Goal: Task Accomplishment & Management: Manage account settings

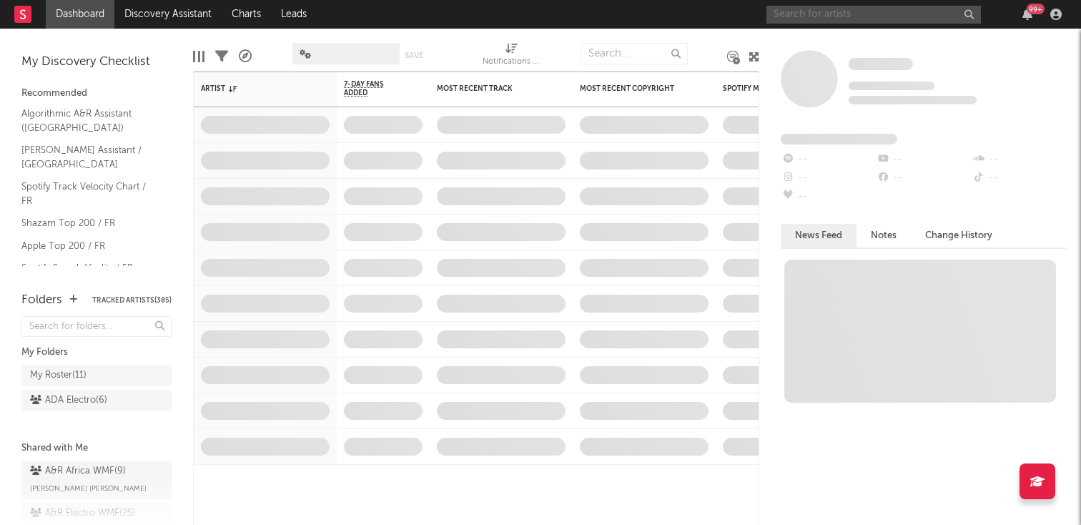
click at [829, 15] on input "text" at bounding box center [873, 15] width 214 height 18
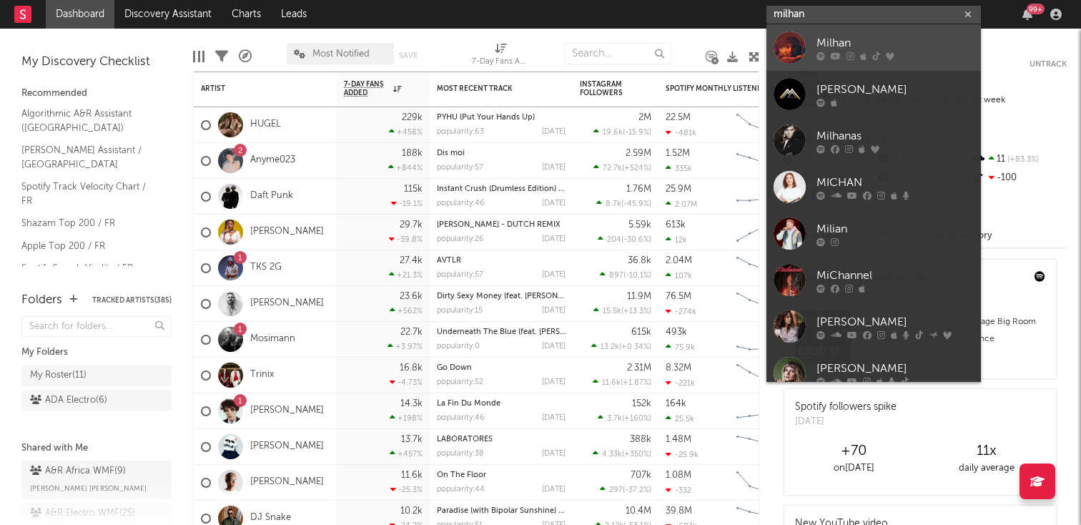
type input "milhan"
click at [806, 40] on link "Milhan" at bounding box center [873, 47] width 214 height 46
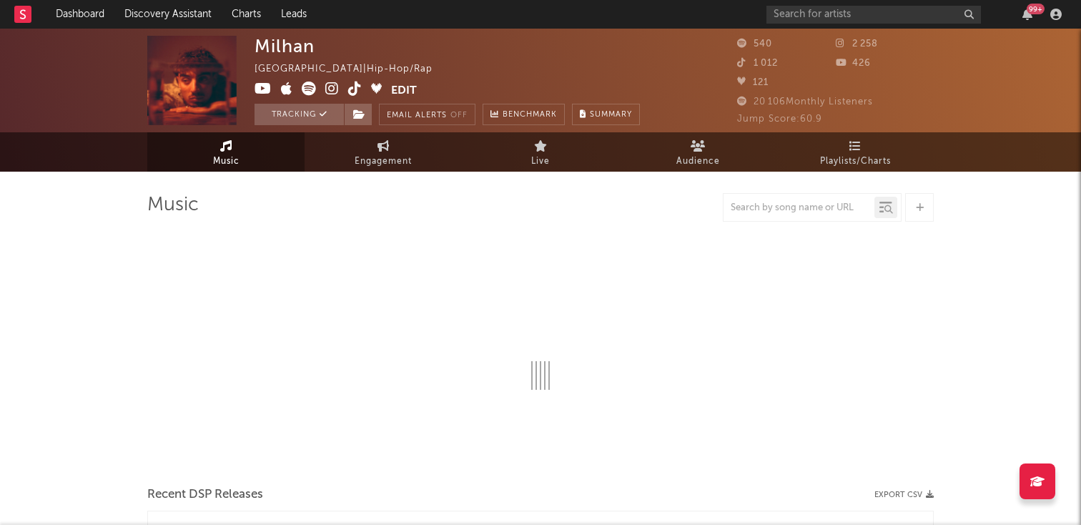
select select "6m"
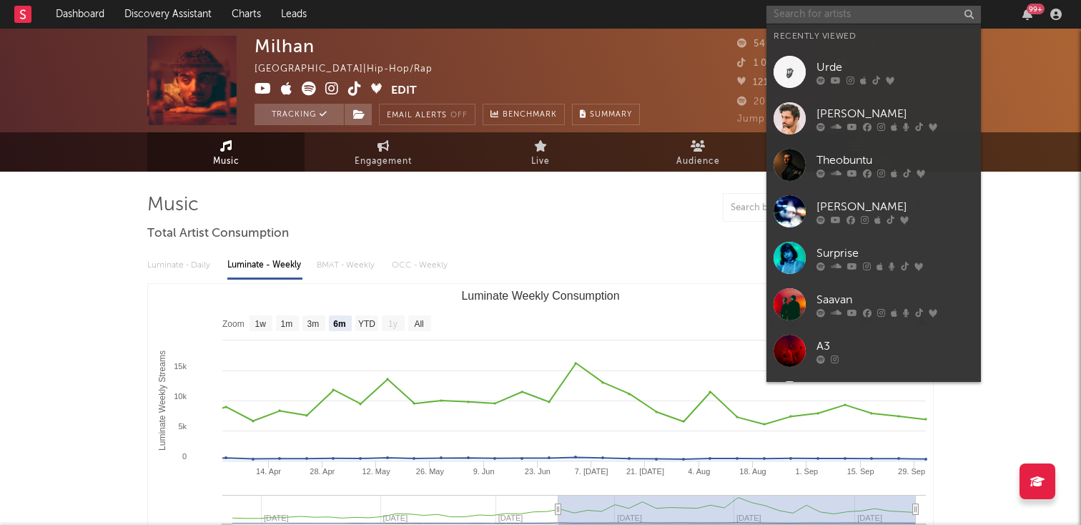
click at [843, 13] on input "text" at bounding box center [873, 15] width 214 height 18
type input "k"
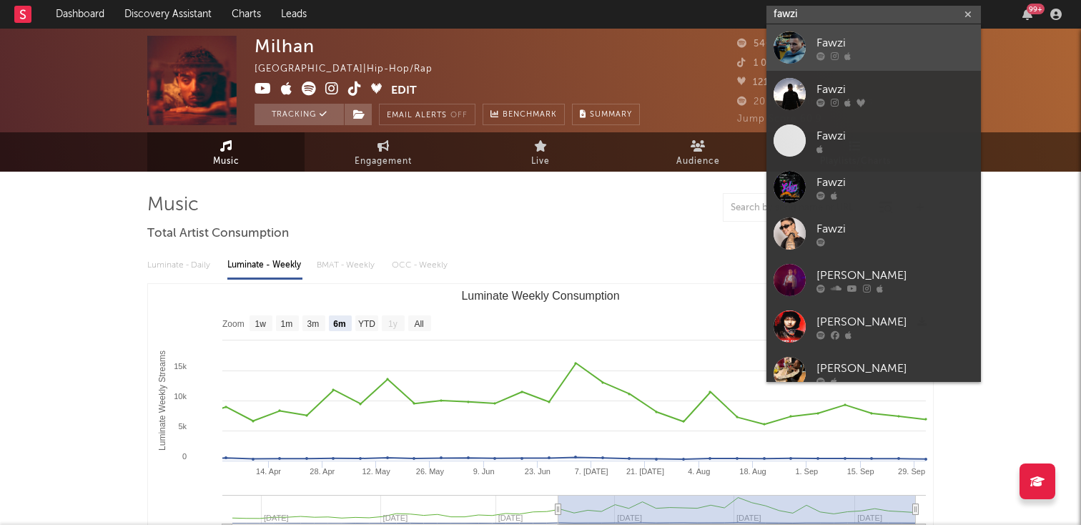
type input "fawzi"
click at [853, 33] on link "Fawzi" at bounding box center [873, 47] width 214 height 46
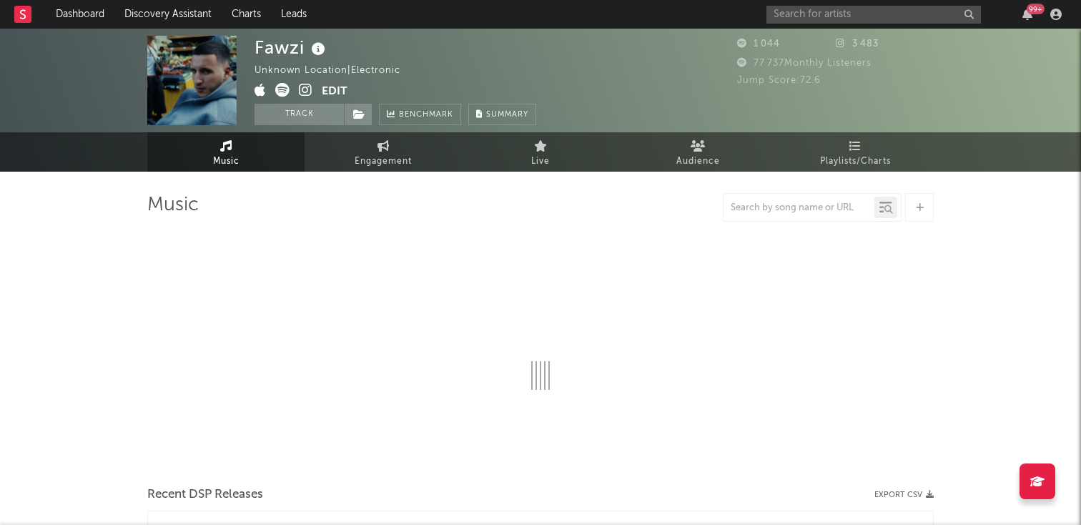
select select "1w"
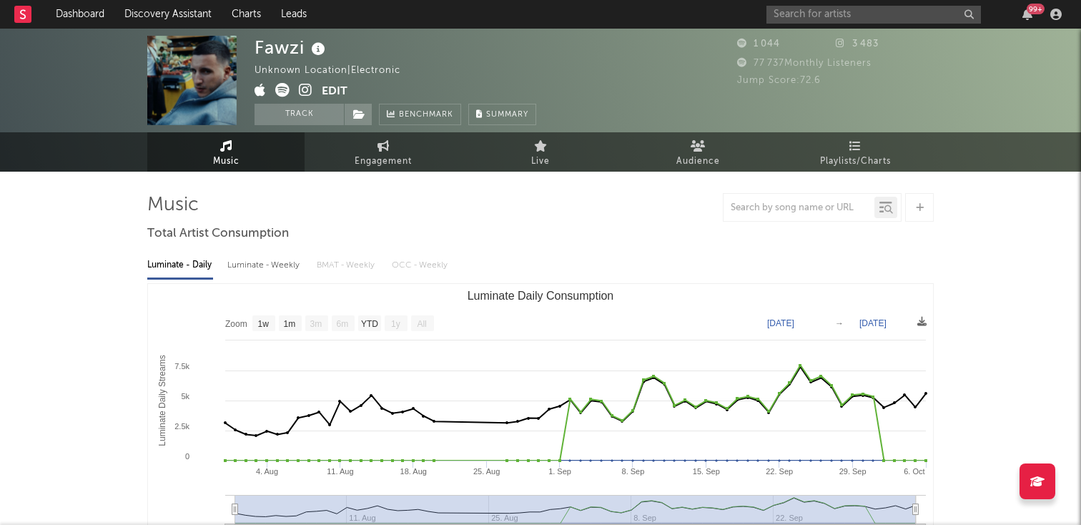
click at [337, 89] on button "Edit" at bounding box center [335, 92] width 26 height 18
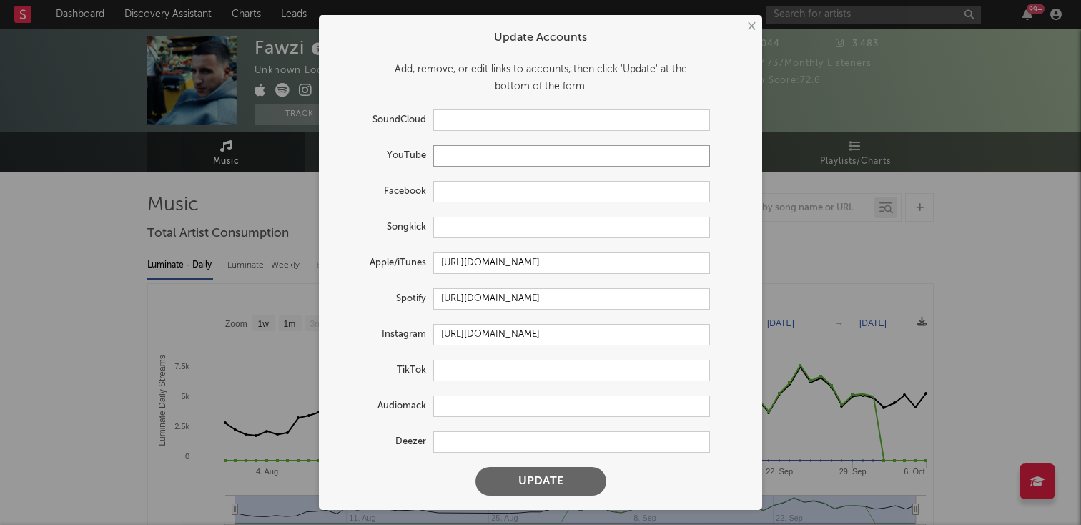
click at [522, 164] on input "text" at bounding box center [571, 155] width 277 height 21
paste input "[URL][DOMAIN_NAME]"
type input "[URL][DOMAIN_NAME]"
click at [514, 380] on input "text" at bounding box center [571, 370] width 277 height 21
paste input "[URL][DOMAIN_NAME]"
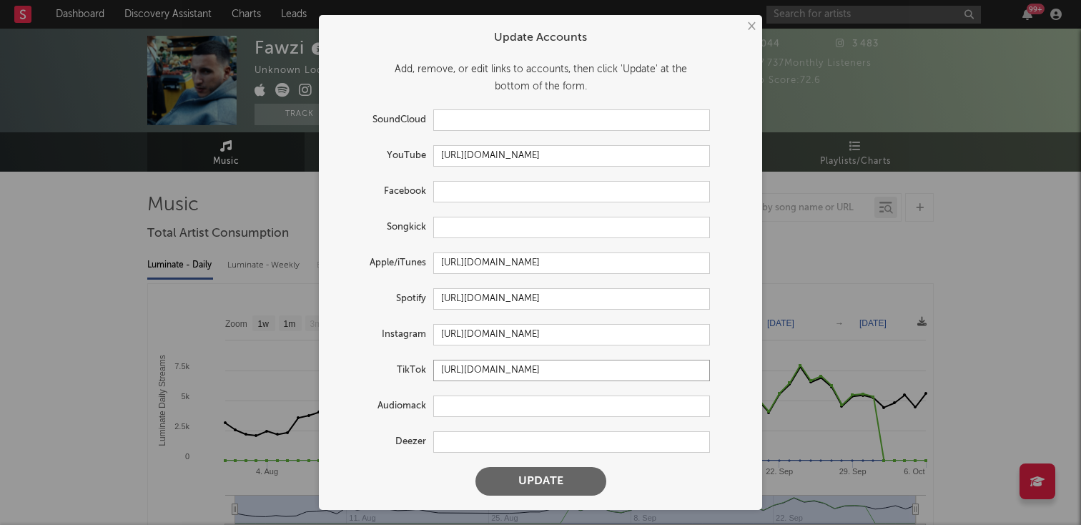
type input "[URL][DOMAIN_NAME]"
click at [483, 446] on input "text" at bounding box center [571, 441] width 277 height 21
paste input "[URL][DOMAIN_NAME]"
type input "[URL][DOMAIN_NAME]"
click at [525, 486] on button "Update" at bounding box center [540, 481] width 131 height 29
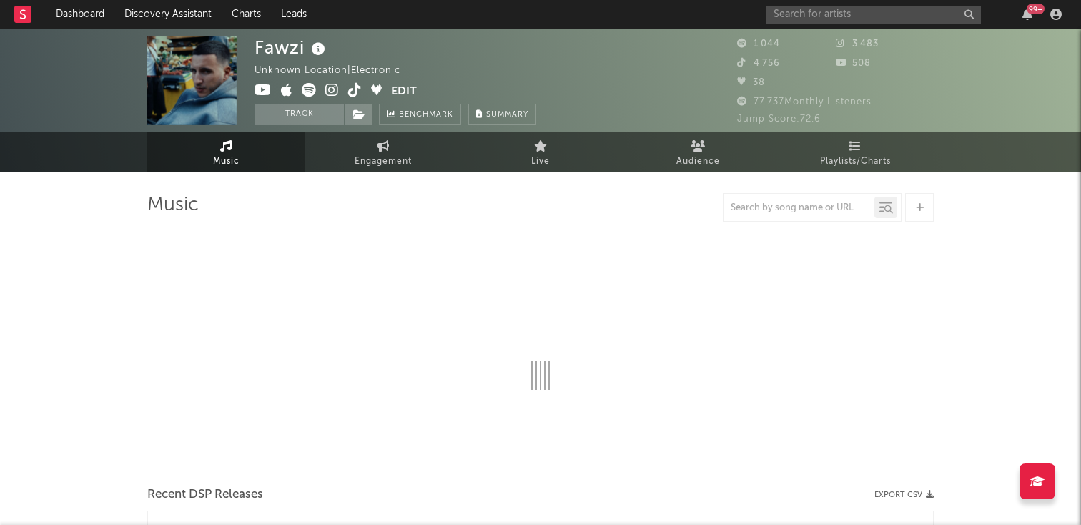
select select "1w"
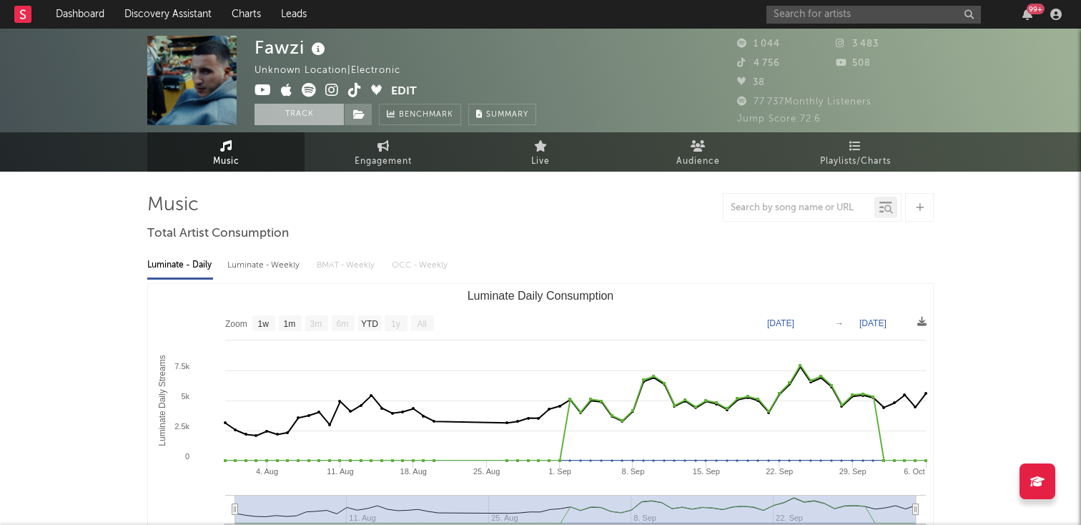
click at [286, 118] on button "Track" at bounding box center [298, 114] width 89 height 21
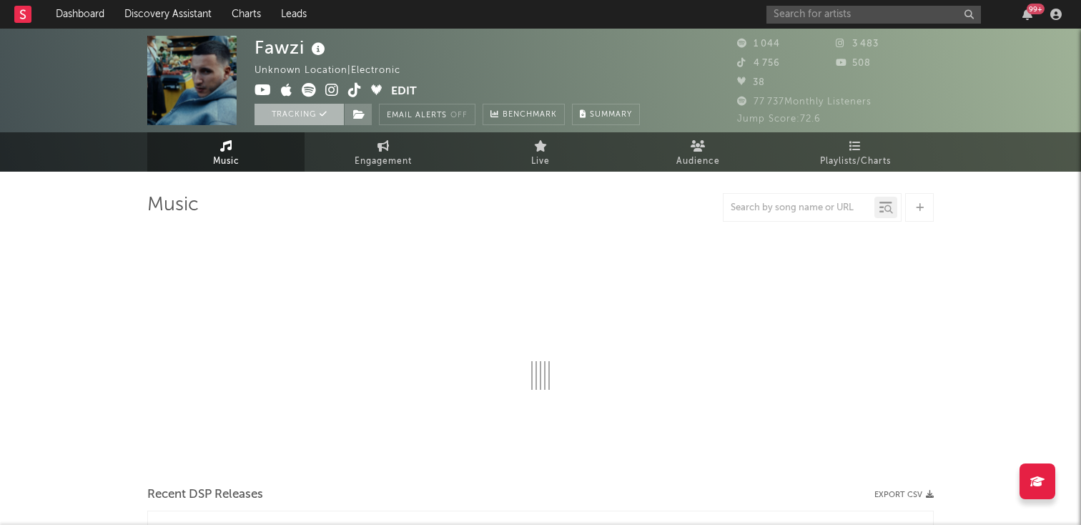
select select "1w"
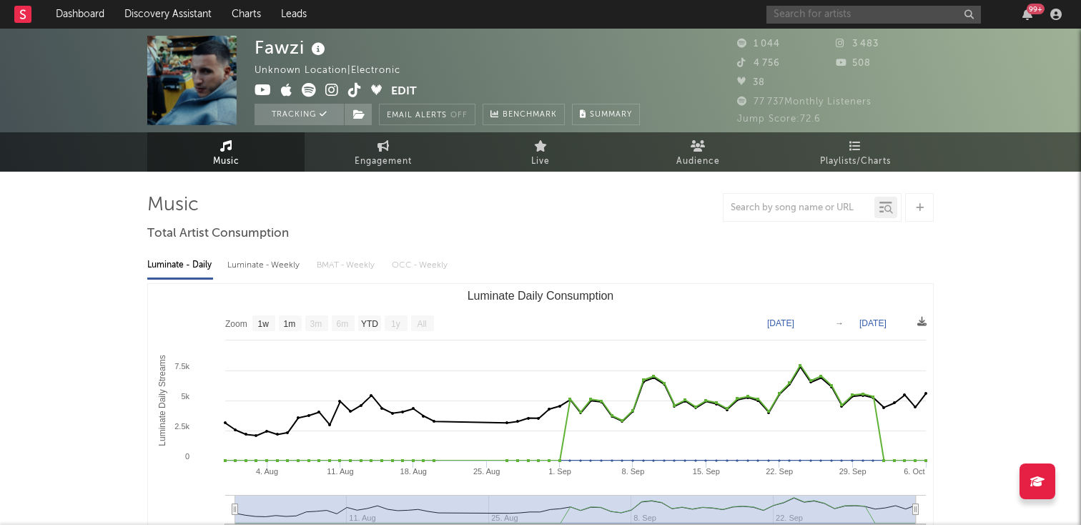
click at [834, 17] on input "text" at bounding box center [873, 15] width 214 height 18
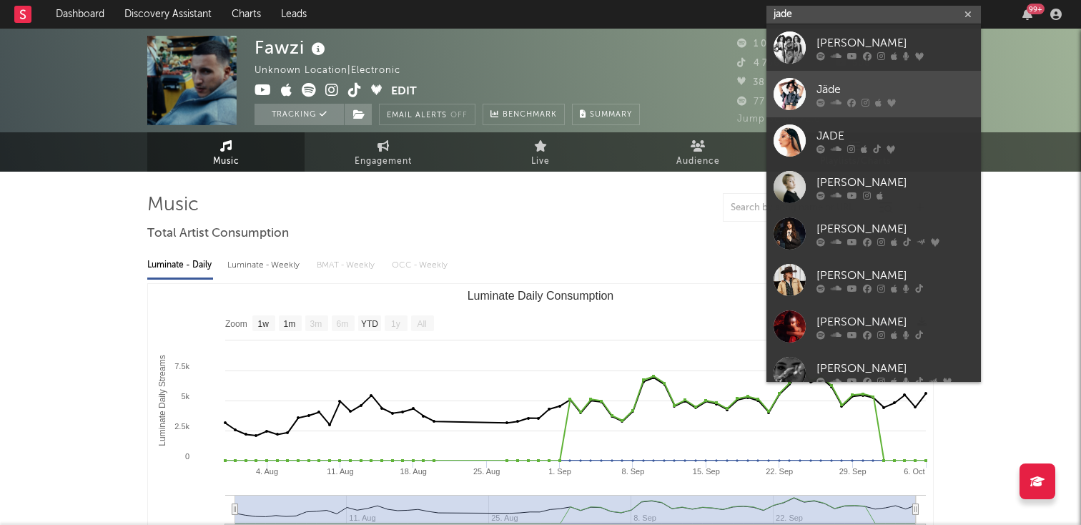
type input "jade"
click at [873, 91] on div "Jäde" at bounding box center [894, 89] width 157 height 17
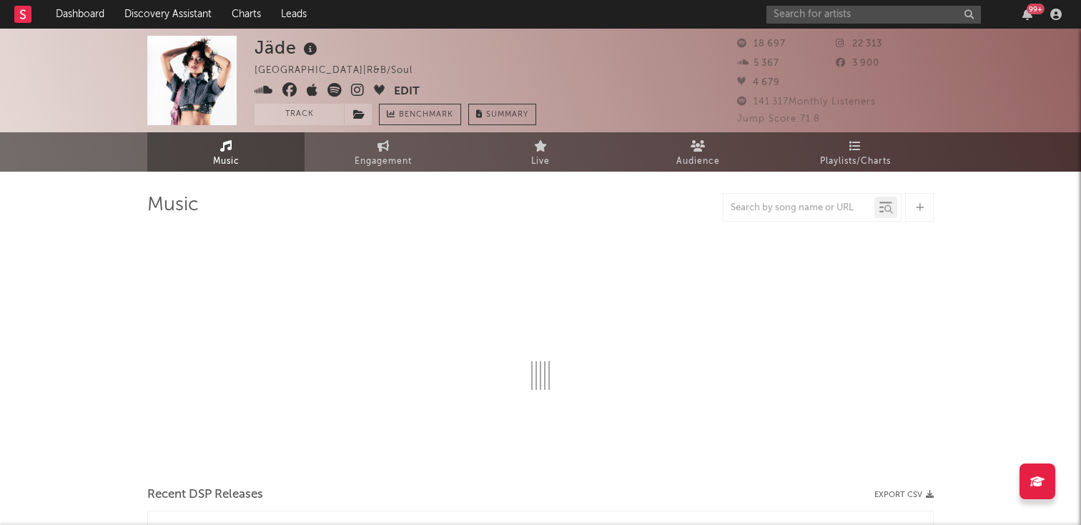
select select "6m"
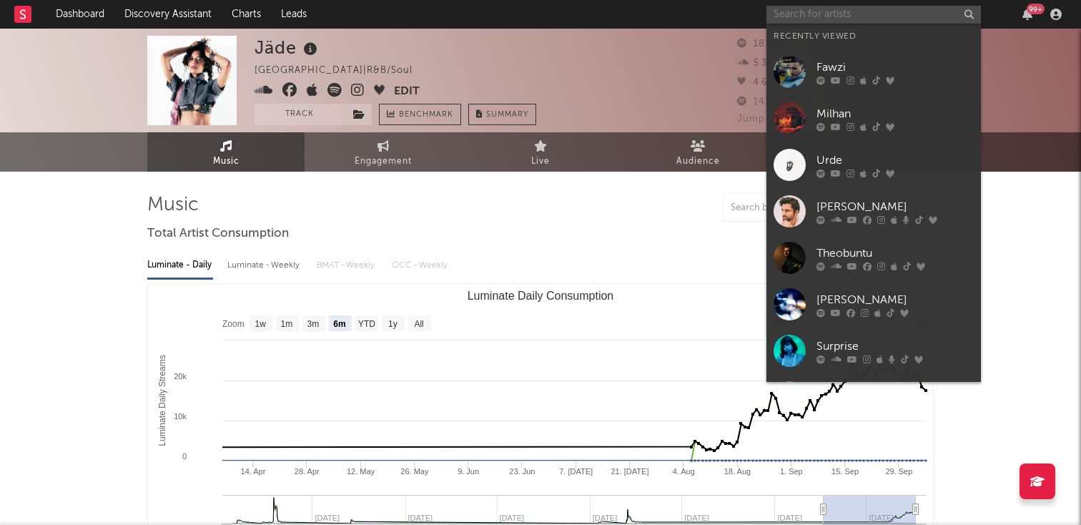
click at [783, 19] on input "text" at bounding box center [873, 15] width 214 height 18
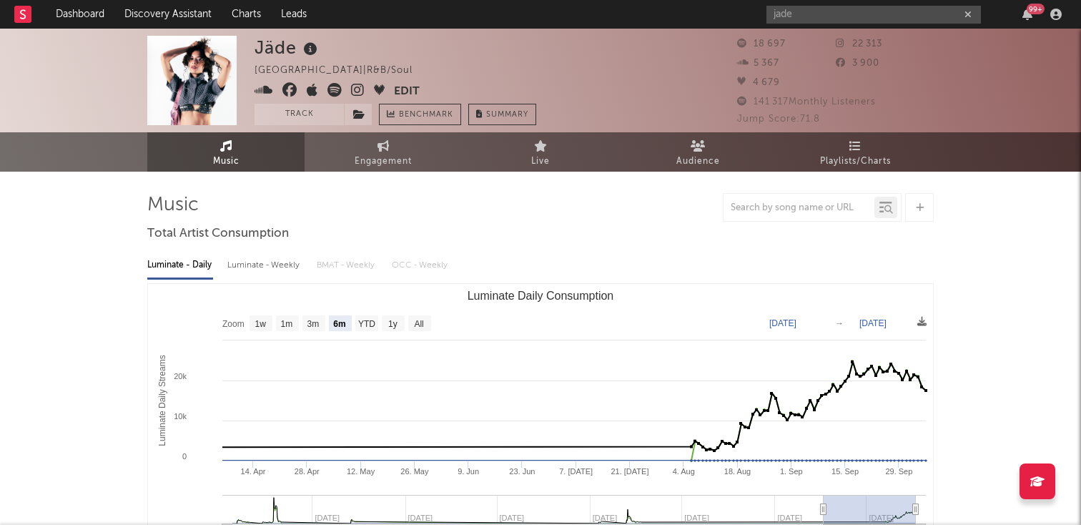
click at [792, 3] on div "jade 99 +" at bounding box center [916, 14] width 300 height 29
click at [786, 9] on input "jade" at bounding box center [873, 15] width 214 height 18
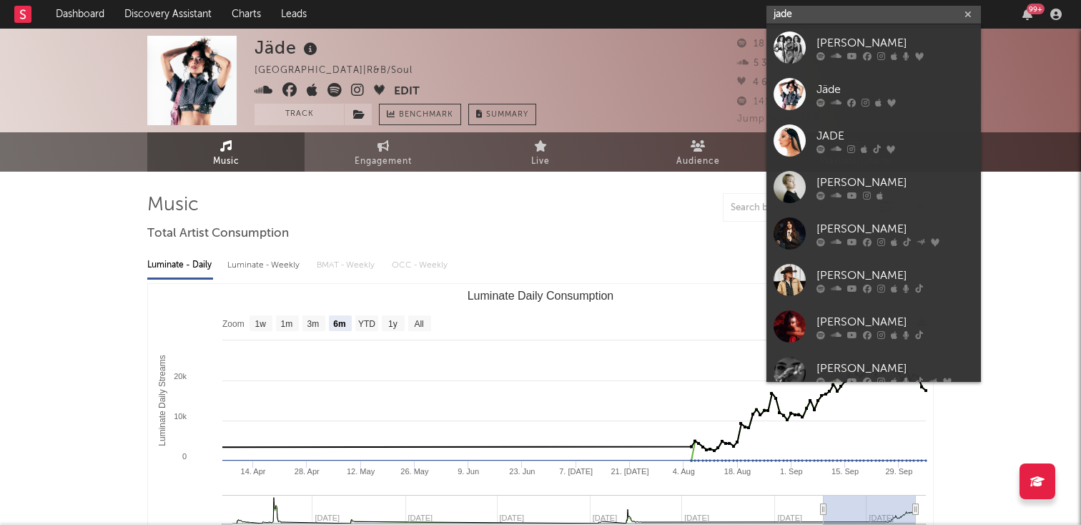
click at [786, 9] on input "jade" at bounding box center [873, 15] width 214 height 18
paste input "[URL][DOMAIN_NAME]"
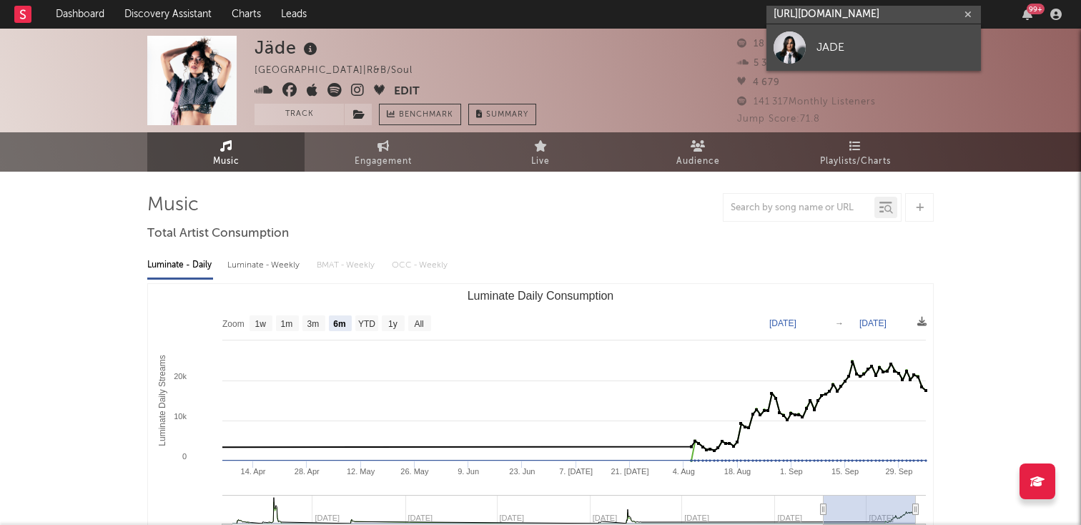
type input "[URL][DOMAIN_NAME]"
click at [808, 39] on link "JADE" at bounding box center [873, 47] width 214 height 46
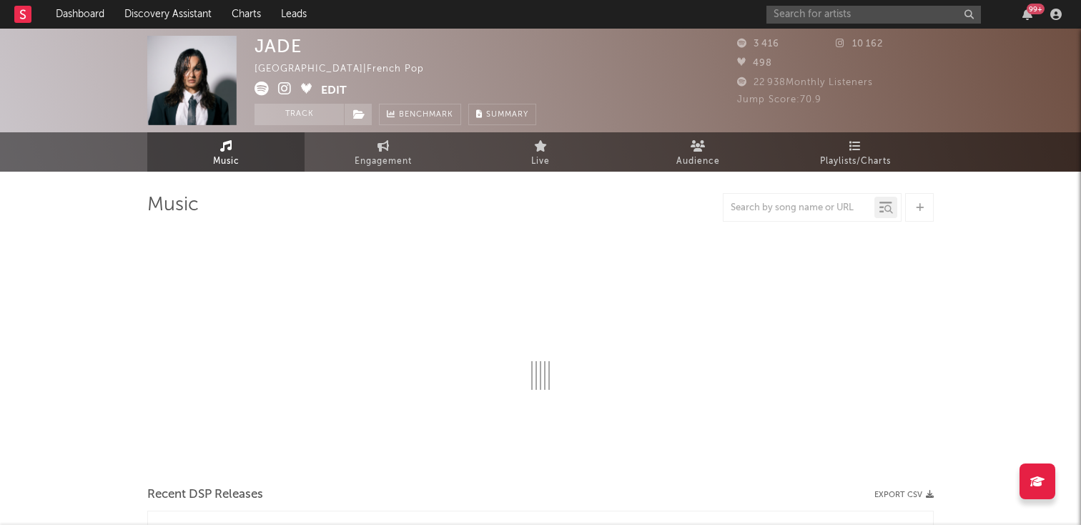
select select "6m"
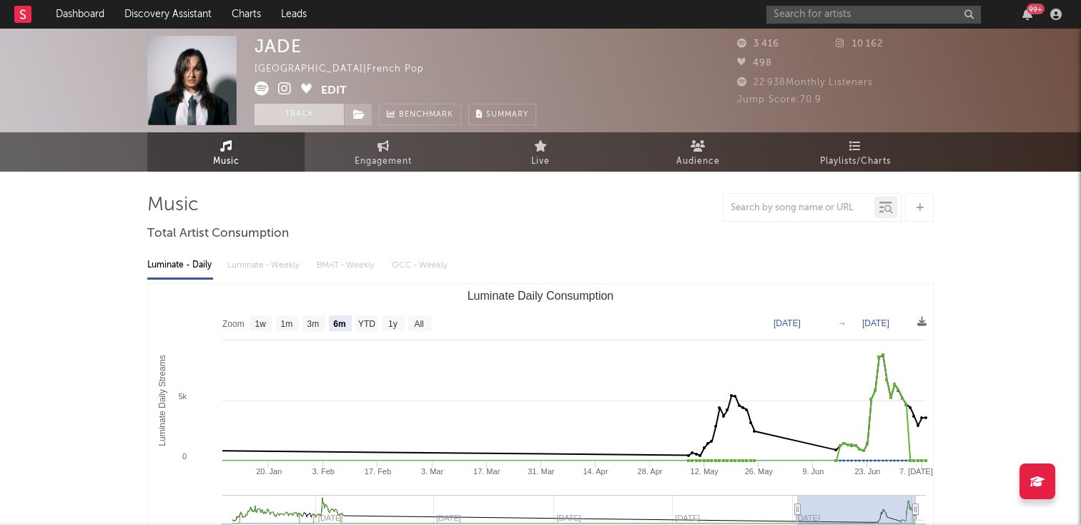
click at [300, 120] on button "Track" at bounding box center [298, 114] width 89 height 21
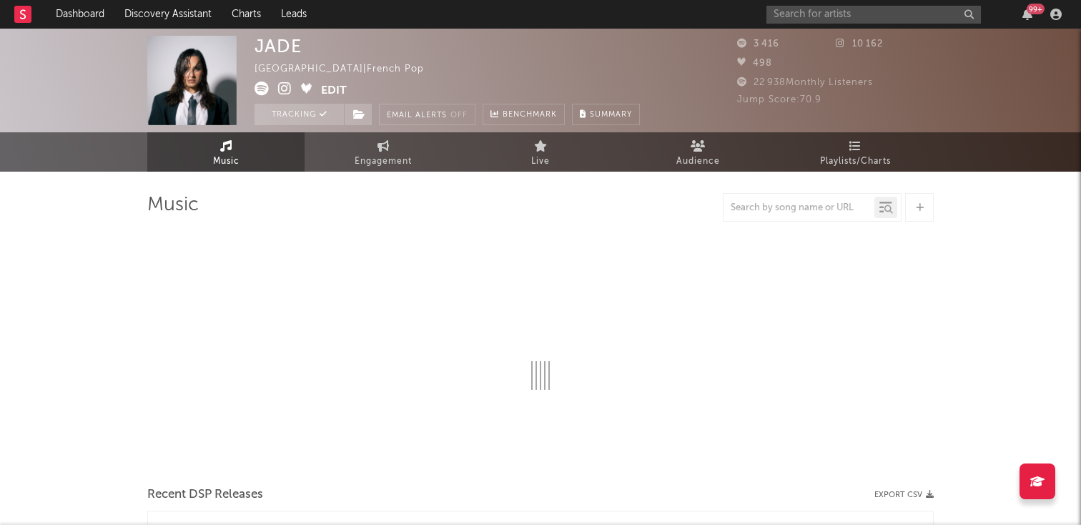
select select "6m"
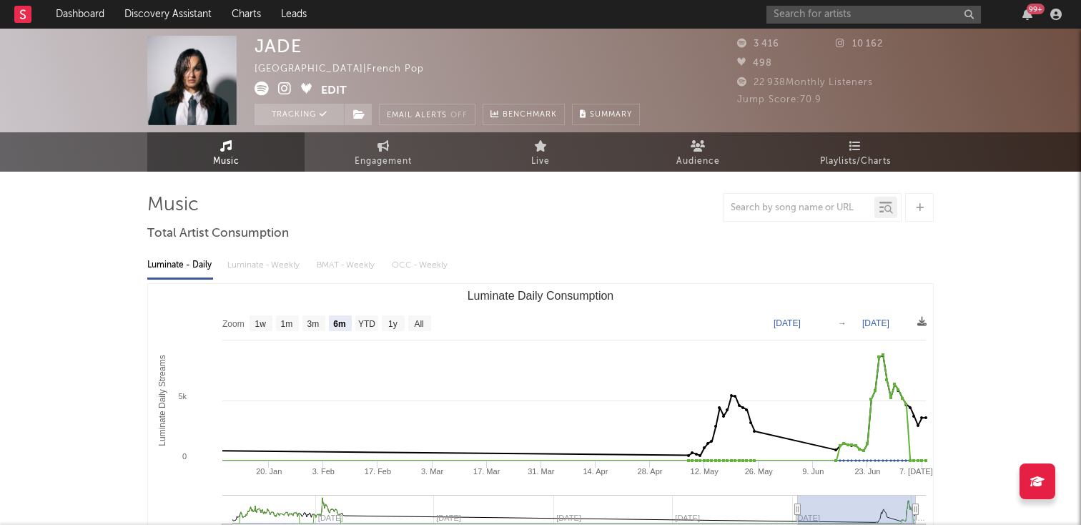
click at [336, 86] on button "Edit" at bounding box center [334, 90] width 26 height 18
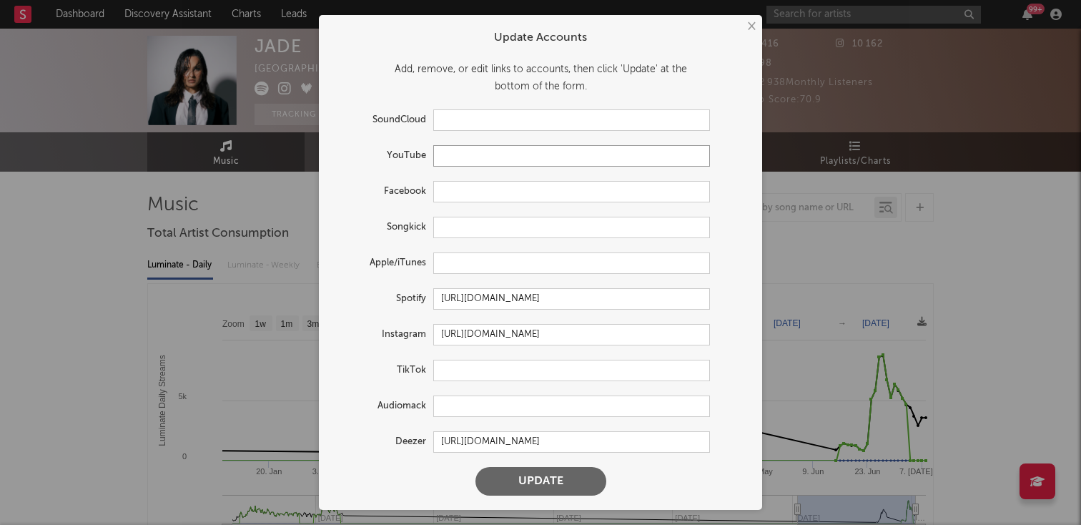
click at [503, 166] on input "text" at bounding box center [571, 155] width 277 height 21
paste input "[URL][DOMAIN_NAME]"
type input "[URL][DOMAIN_NAME]"
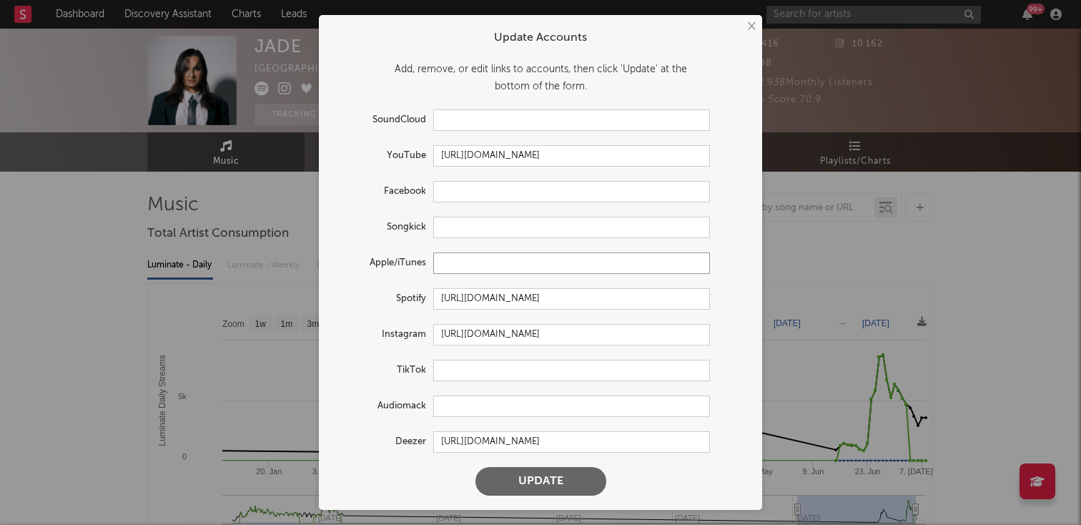
click at [462, 260] on input "text" at bounding box center [571, 262] width 277 height 21
paste input "[URL][DOMAIN_NAME]"
type input "[URL][DOMAIN_NAME]"
click at [463, 371] on input "text" at bounding box center [571, 370] width 277 height 21
paste input "[URL][DOMAIN_NAME]"
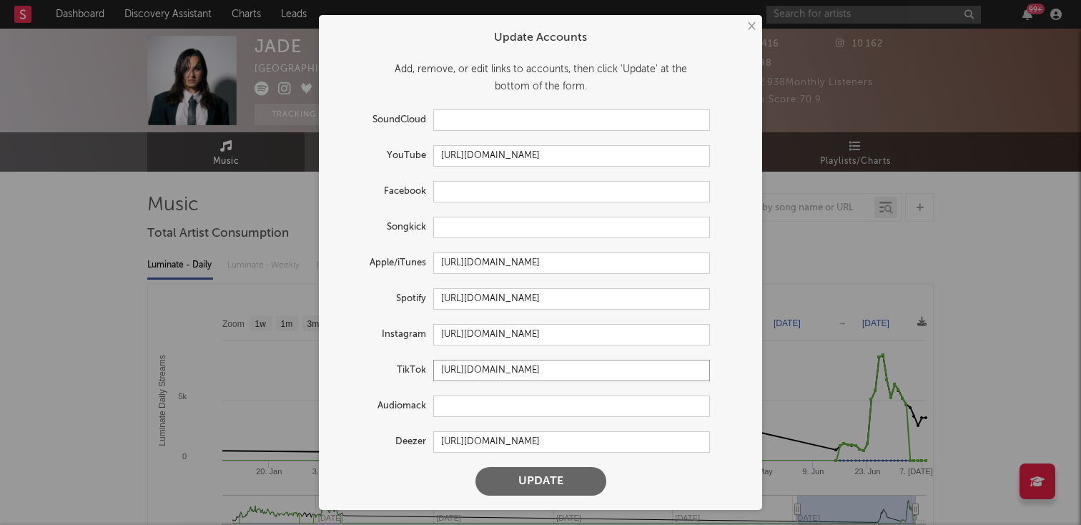
type input "[URL][DOMAIN_NAME]"
click at [514, 482] on button "Update" at bounding box center [540, 481] width 131 height 29
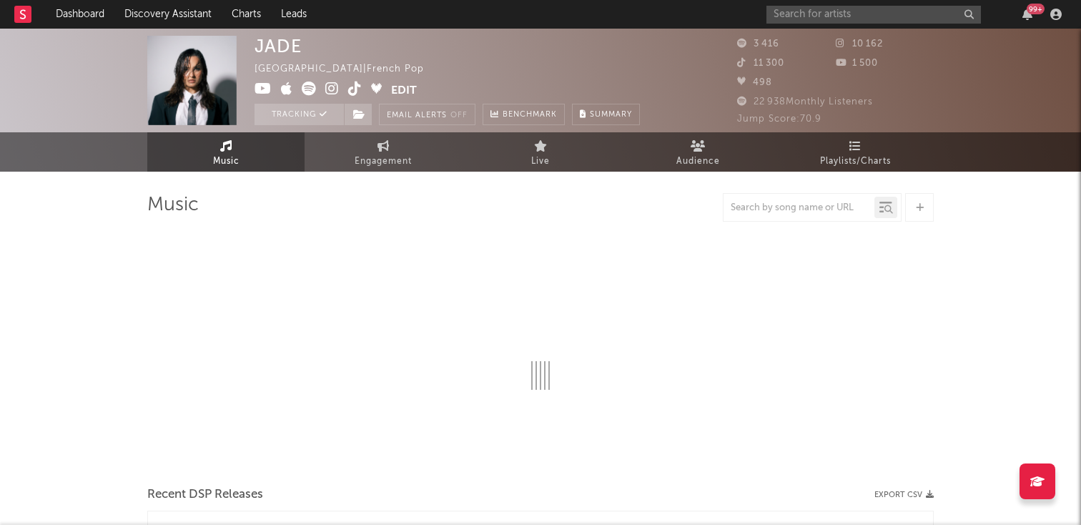
select select "6m"
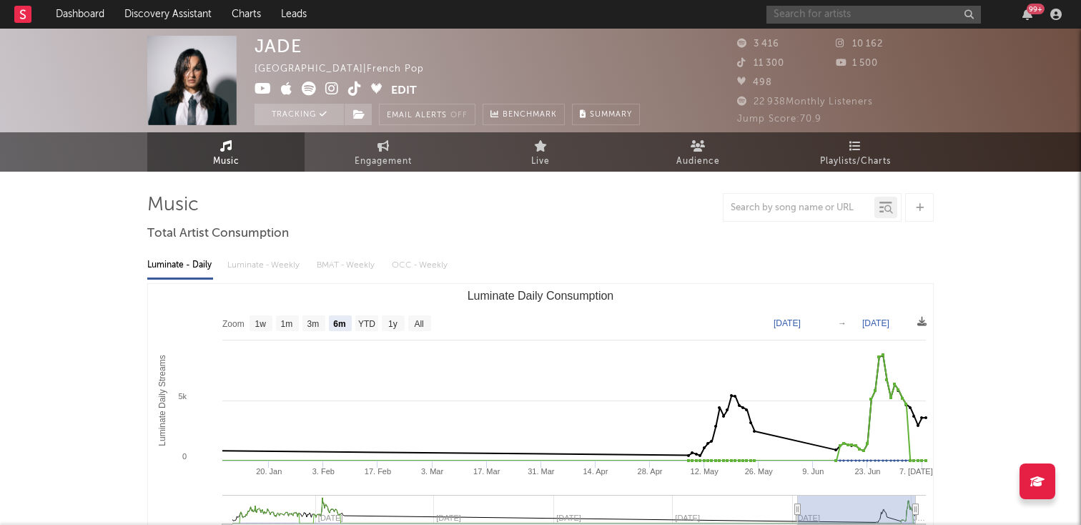
click at [793, 17] on input "text" at bounding box center [873, 15] width 214 height 18
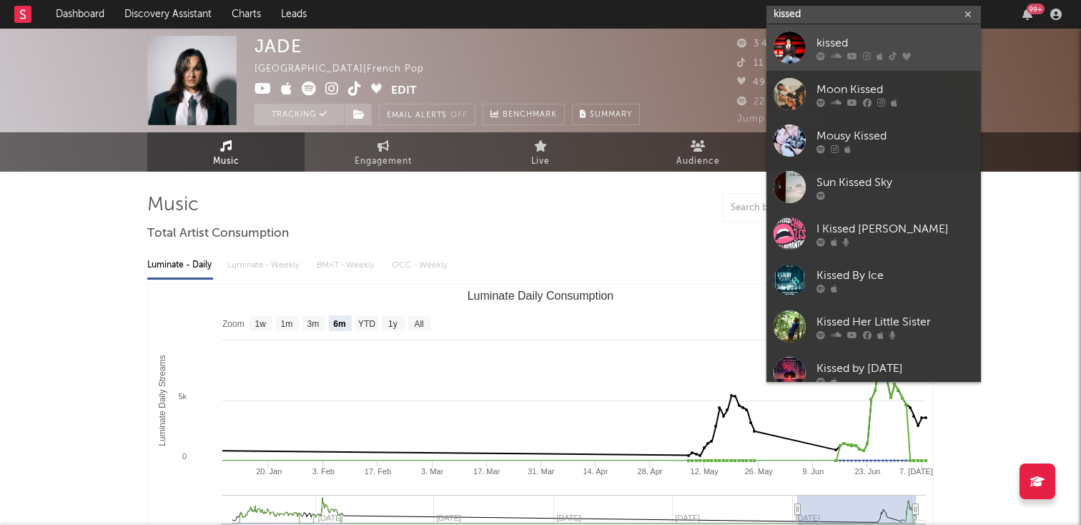
type input "kissed"
click at [878, 49] on div "kissed" at bounding box center [894, 42] width 157 height 17
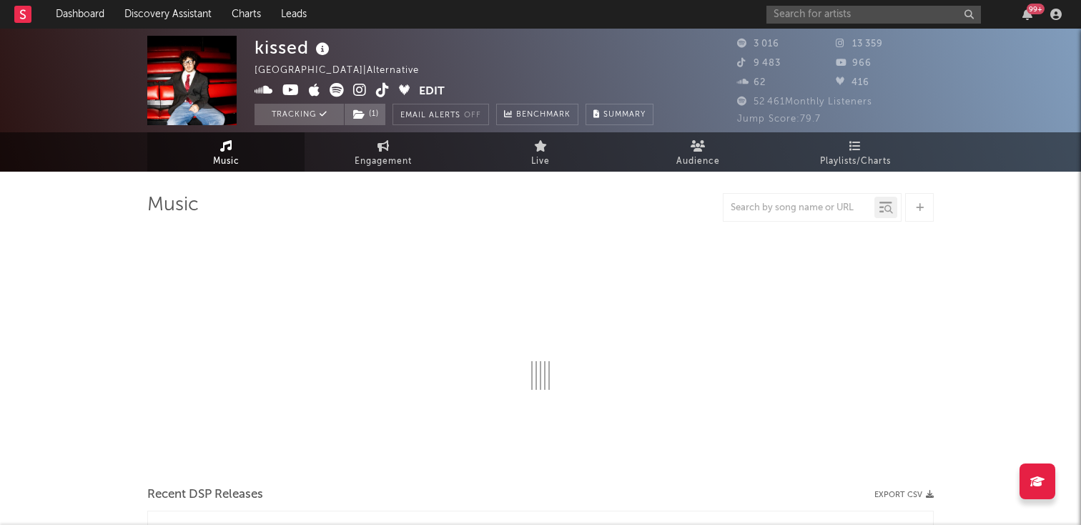
select select "1w"
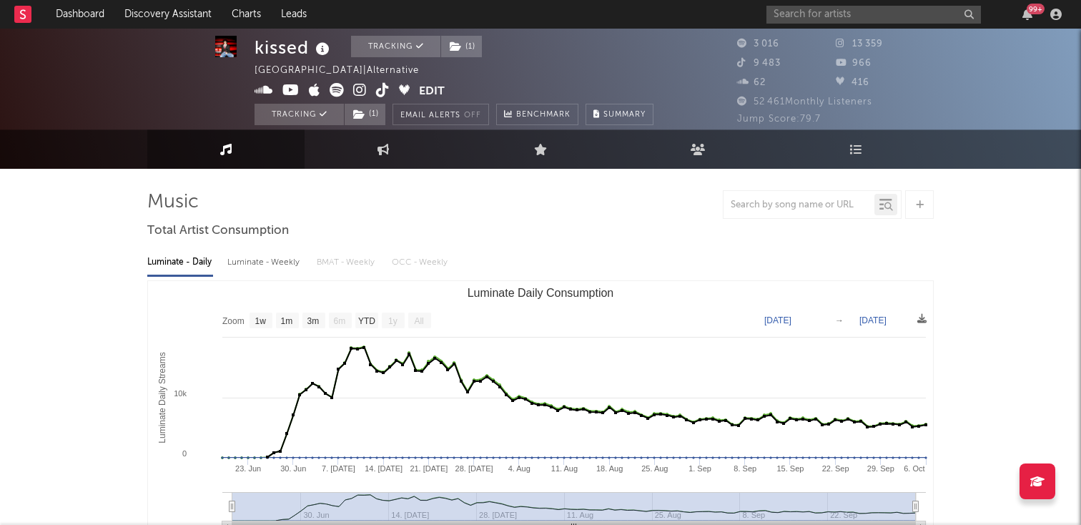
scroll to position [1, 0]
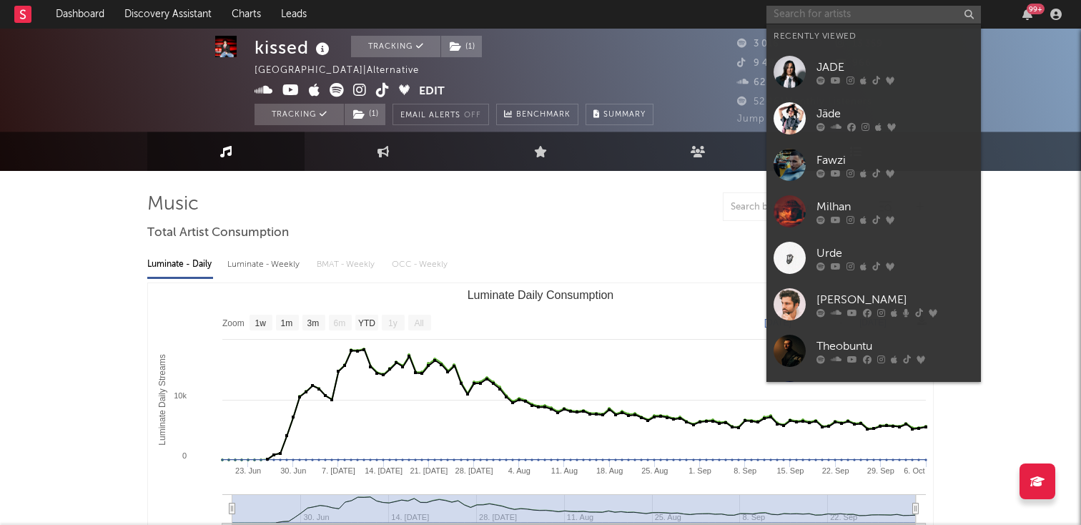
click at [776, 12] on input "text" at bounding box center [873, 15] width 214 height 18
click at [544, 73] on div "kissed Tracking ( 1 ) [GEOGRAPHIC_DATA] | Alternative Edit Tracking ( 1 ) Email…" at bounding box center [453, 80] width 399 height 89
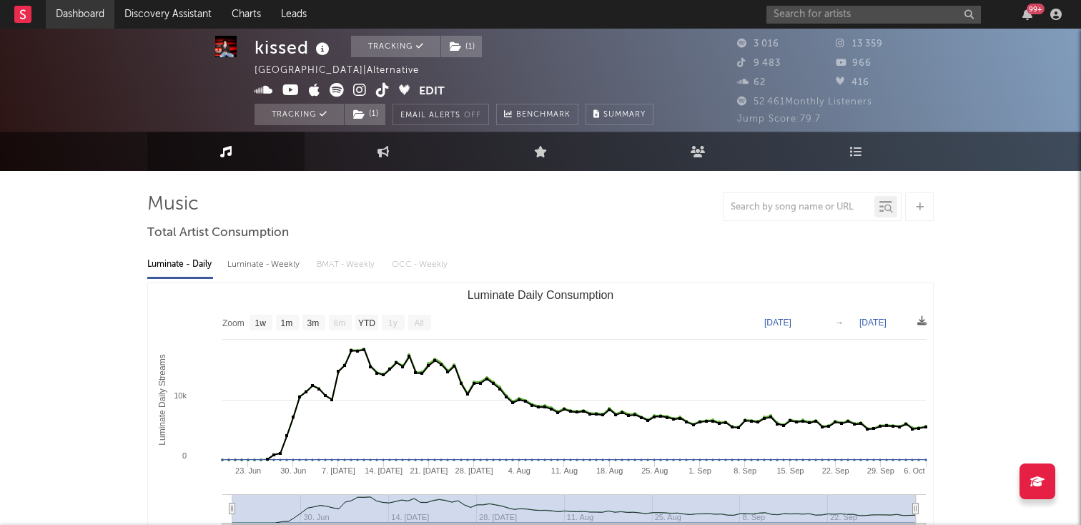
click at [94, 15] on link "Dashboard" at bounding box center [80, 14] width 69 height 29
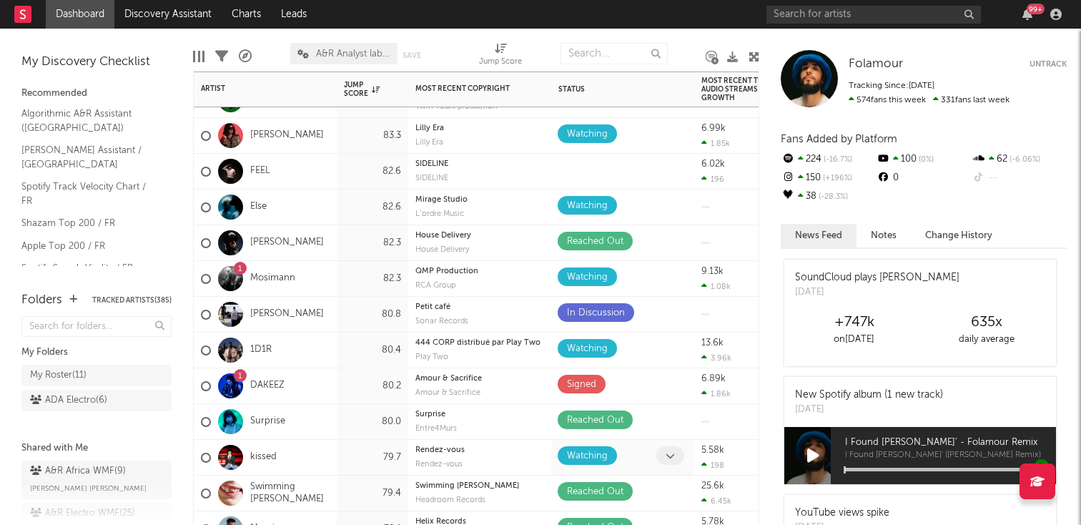
click at [672, 448] on span at bounding box center [670, 455] width 28 height 19
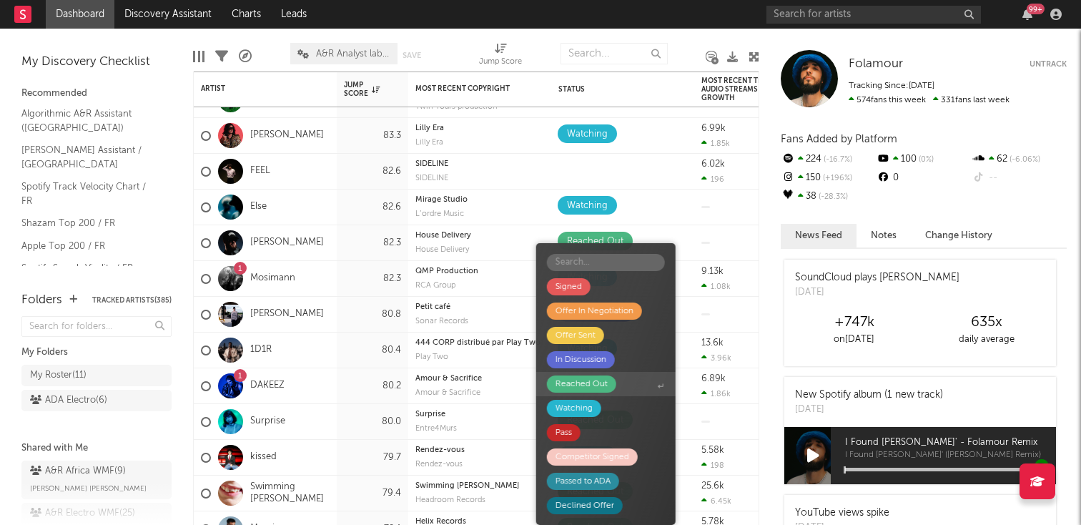
click at [589, 377] on div "Reached Out" at bounding box center [581, 383] width 52 height 17
